Goal: Information Seeking & Learning: Learn about a topic

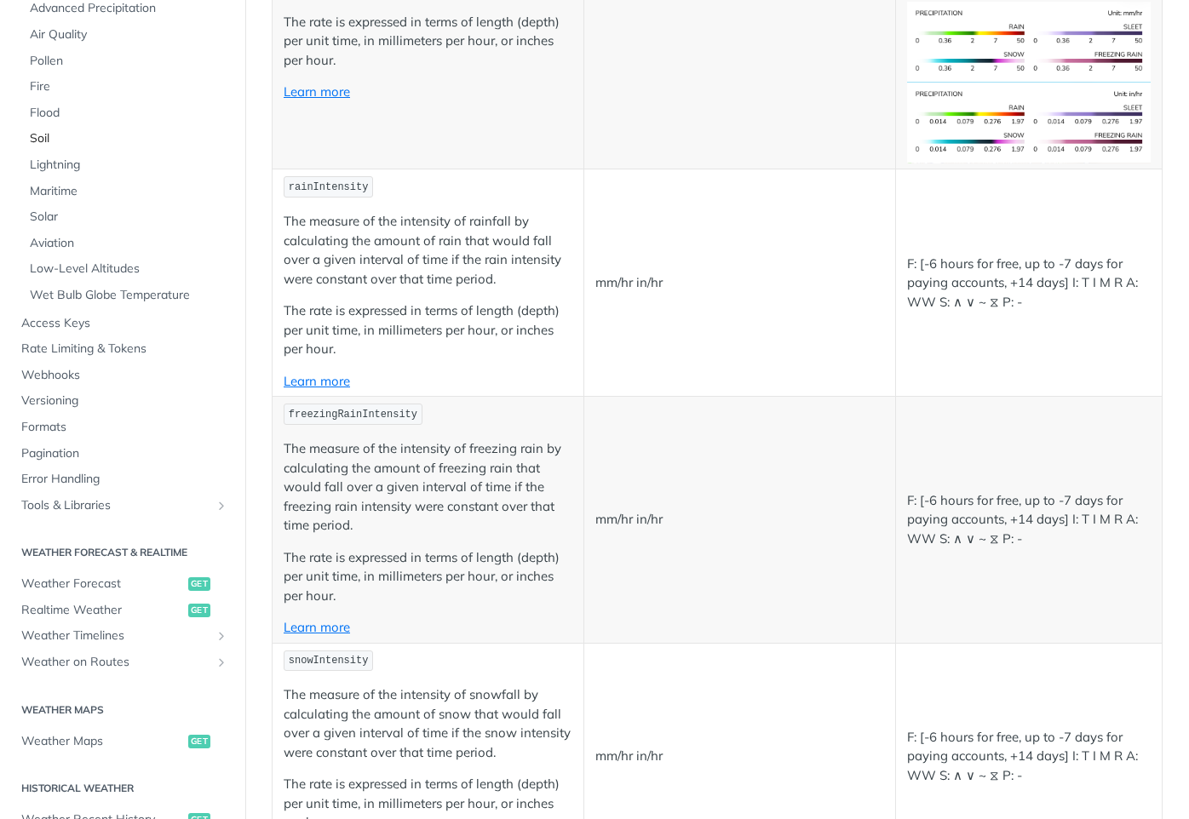
scroll to position [510, 0]
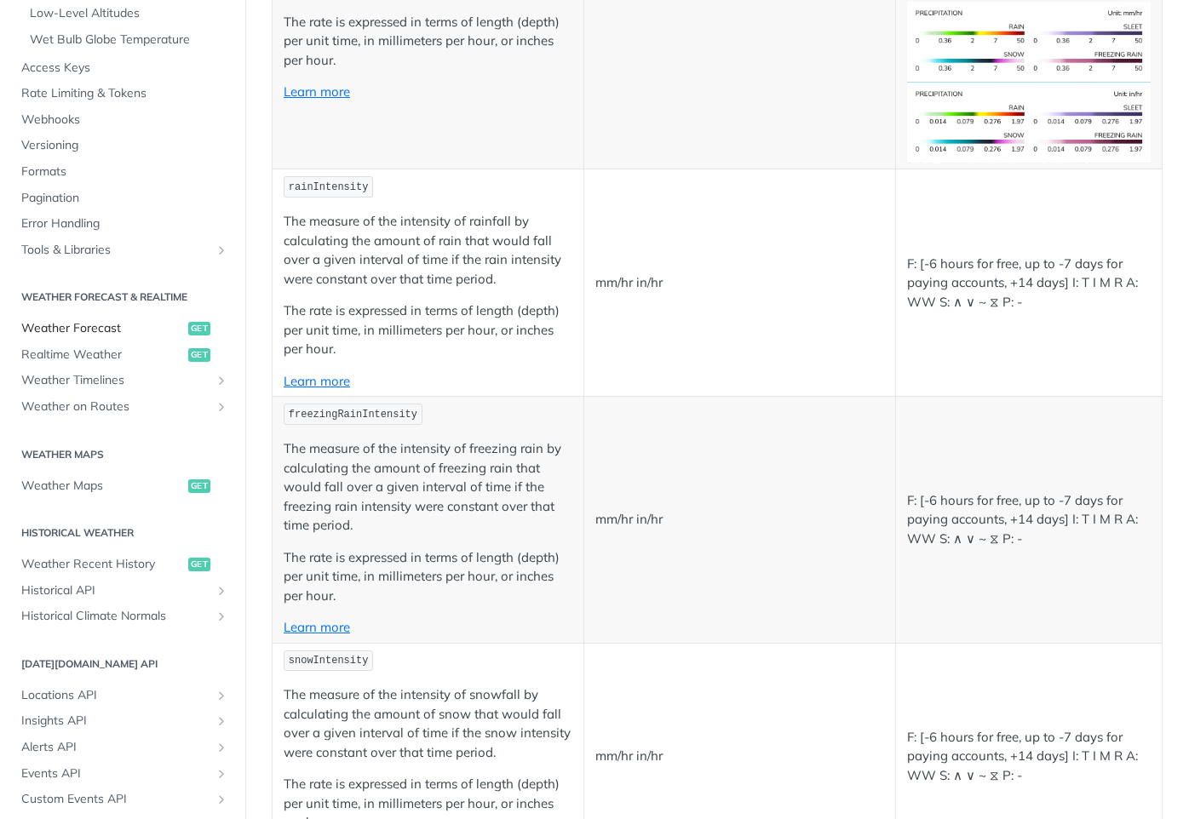
click at [80, 330] on span "Weather Forecast" at bounding box center [102, 328] width 163 height 17
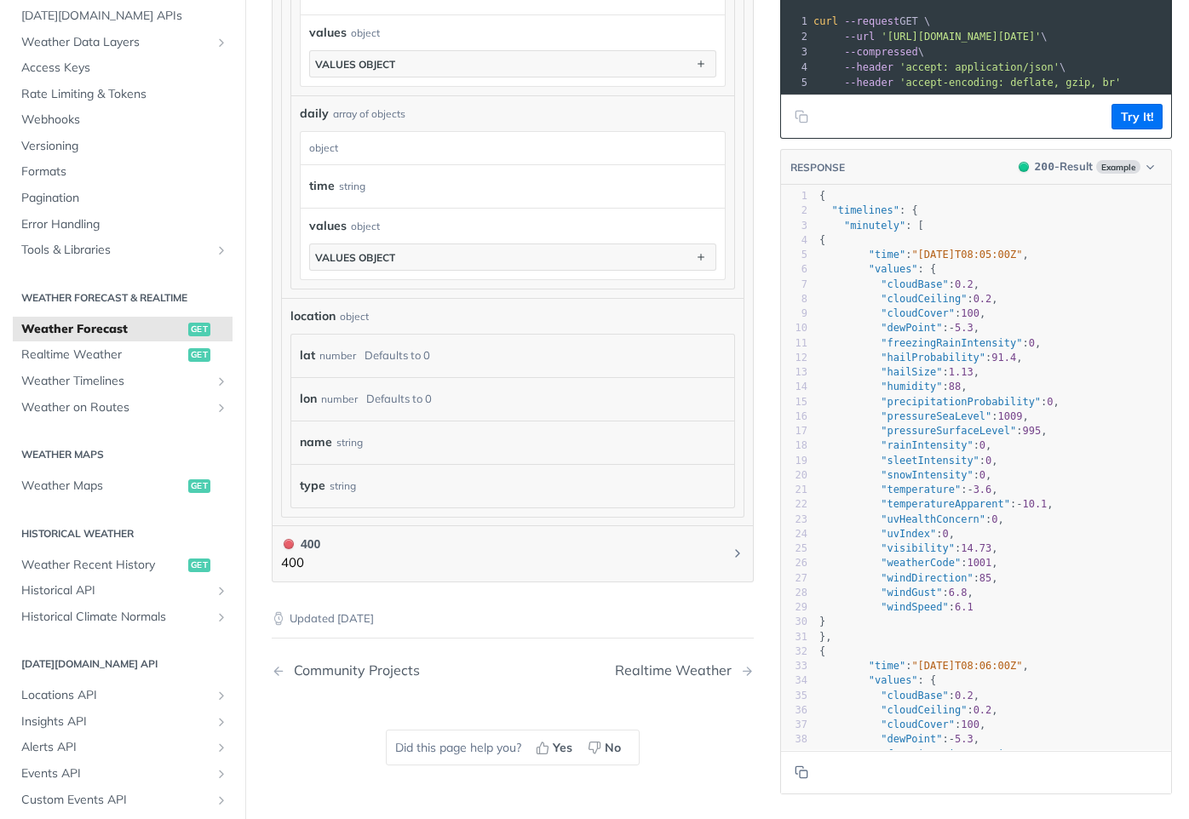
scroll to position [1720, 0]
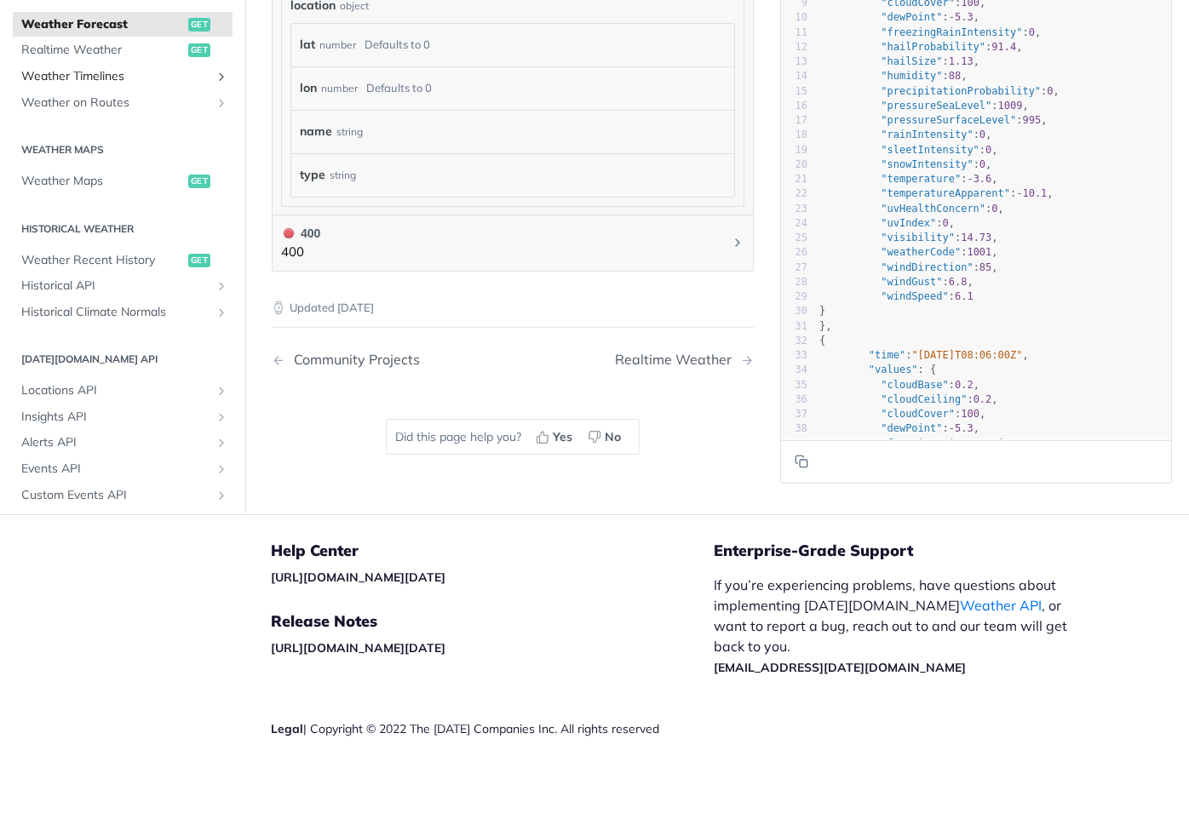
click at [91, 73] on span "Weather Timelines" at bounding box center [115, 76] width 189 height 17
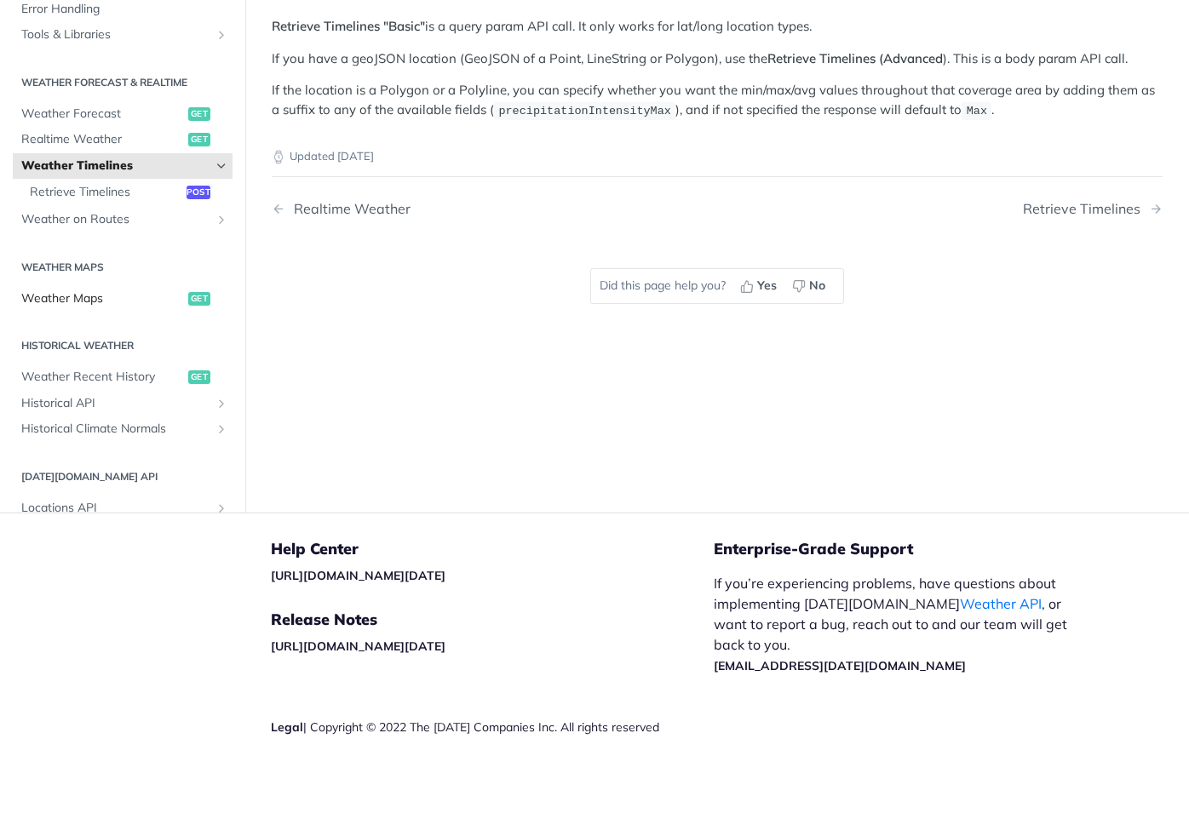
click at [88, 300] on span "Weather Maps" at bounding box center [102, 298] width 163 height 17
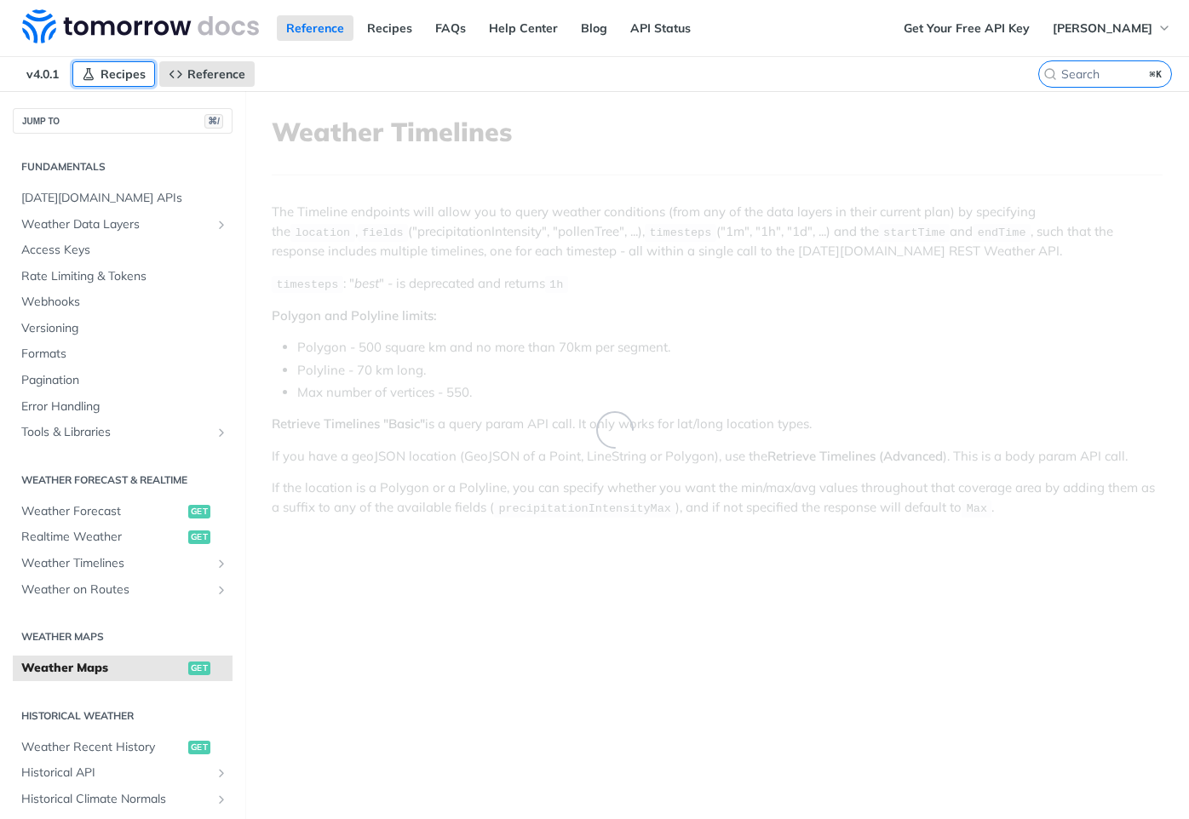
click at [129, 67] on span "Recipes" at bounding box center [123, 73] width 45 height 15
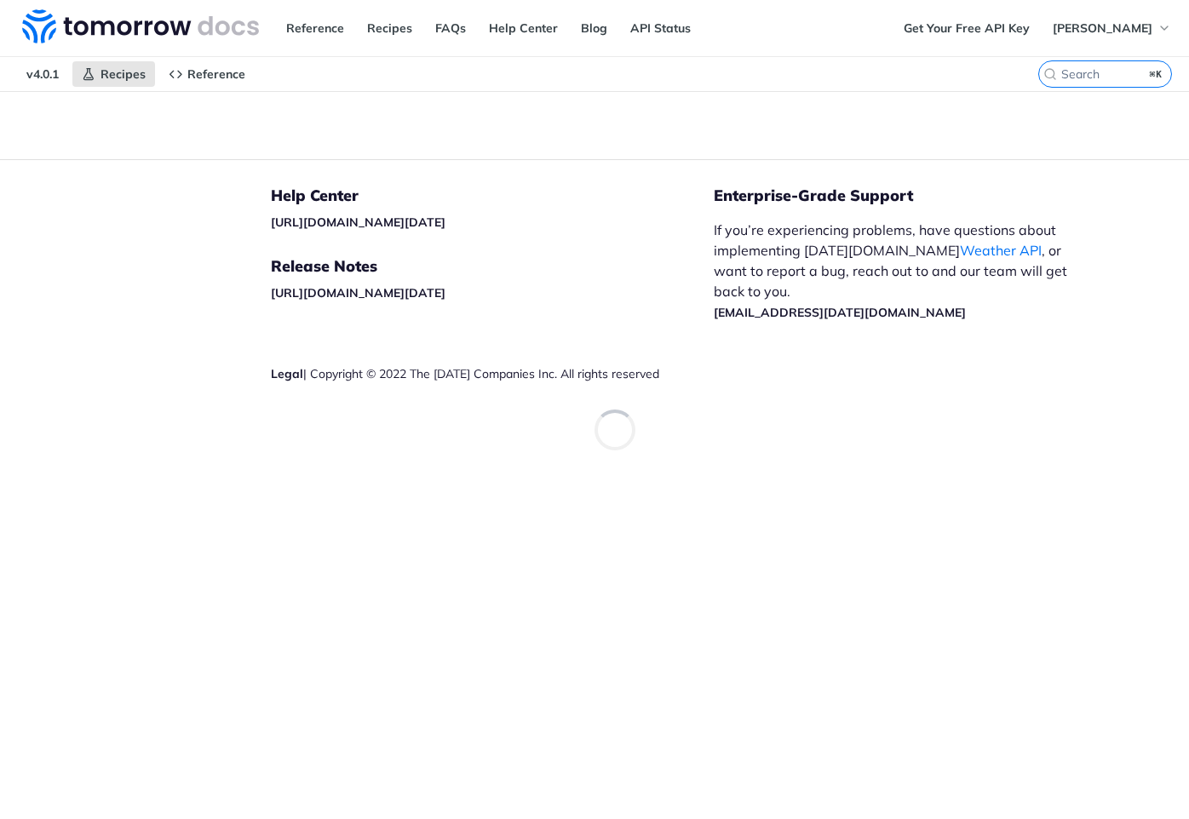
click at [49, 72] on span "v4.0.1" at bounding box center [42, 74] width 51 height 26
